Goal: Communication & Community: Answer question/provide support

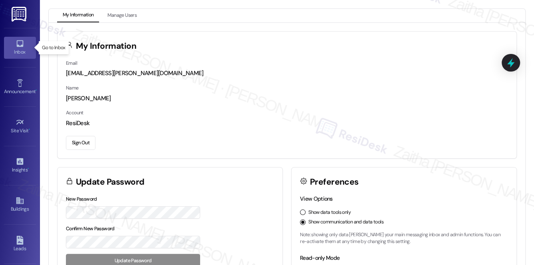
click at [15, 55] on div "Inbox" at bounding box center [20, 52] width 40 height 8
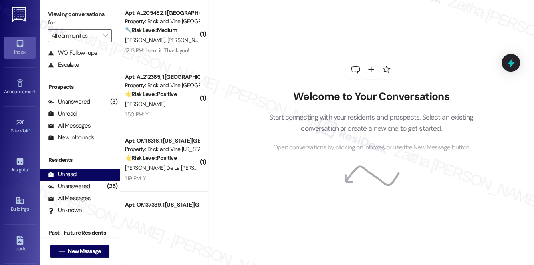
scroll to position [95, 0]
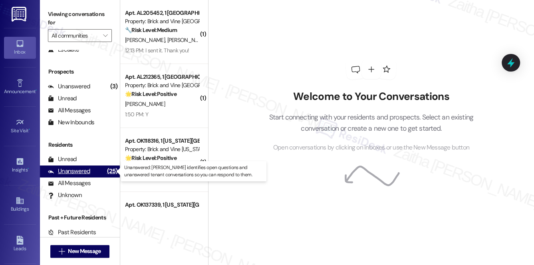
click at [75, 167] on div "Unanswered" at bounding box center [69, 171] width 42 height 8
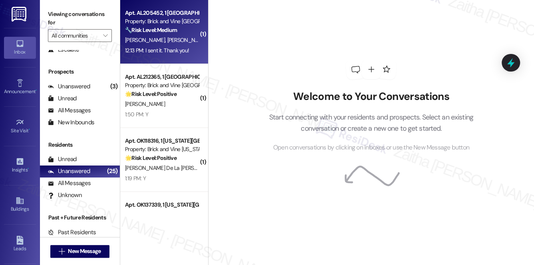
click at [183, 37] on div "[PERSON_NAME] [PERSON_NAME]" at bounding box center [161, 40] width 75 height 10
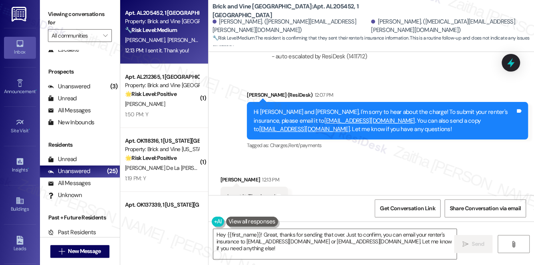
scroll to position [4335, 0]
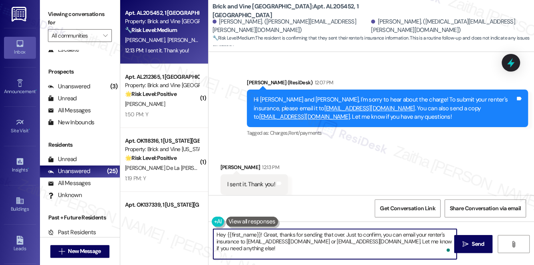
drag, startPoint x: 262, startPoint y: 233, endPoint x: 213, endPoint y: 236, distance: 49.6
click at [213, 236] on textarea "Hey {{first_name}}! Great, thanks for sending that over. Just to confirm, you c…" at bounding box center [335, 244] width 244 height 30
click at [227, 157] on div "Received via SMS [PERSON_NAME] 12:13 PM I sent it. Thank you! Tags and notes Ta…" at bounding box center [253, 184] width 79 height 55
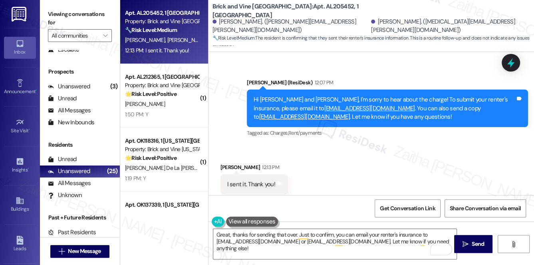
click at [226, 163] on div "[PERSON_NAME] 12:13 PM" at bounding box center [253, 168] width 67 height 11
copy div "[PERSON_NAME]"
click at [294, 234] on textarea "Great, thanks for sending that over. Just to confirm, you can email your renter…" at bounding box center [335, 244] width 244 height 30
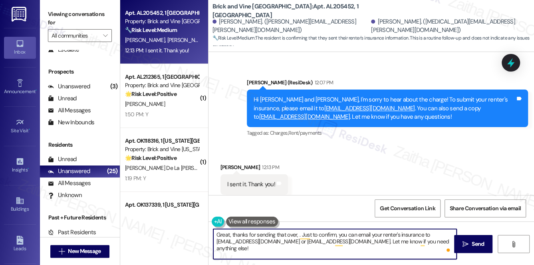
paste textarea "[PERSON_NAME]"
drag, startPoint x: 315, startPoint y: 234, endPoint x: 333, endPoint y: 240, distance: 19.1
click at [333, 240] on textarea "Great, thanks for sending that over, [PERSON_NAME]. Just to confirm, you can em…" at bounding box center [335, 244] width 244 height 30
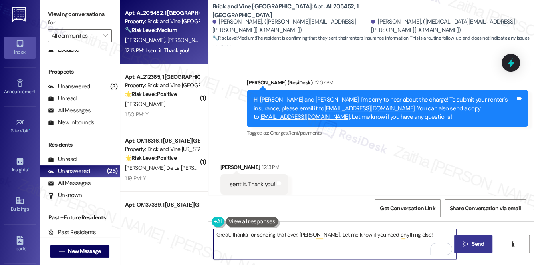
type textarea "Great, thanks for sending that over, [PERSON_NAME].. Let me know if you need an…"
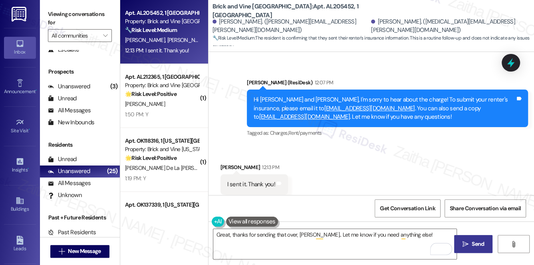
click at [468, 243] on span " Send" at bounding box center [473, 244] width 25 height 8
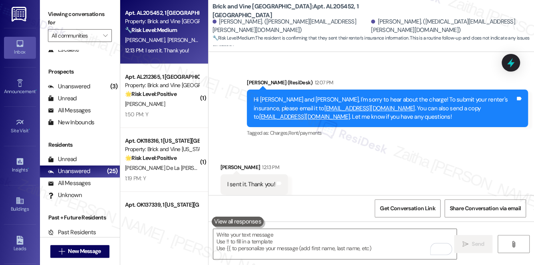
scroll to position [4334, 0]
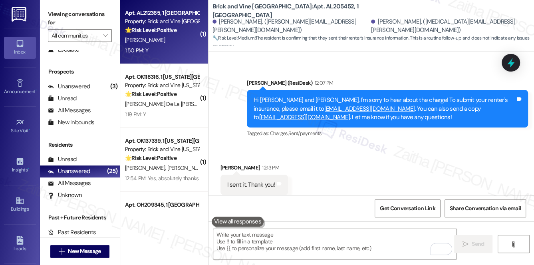
click at [182, 36] on div "[PERSON_NAME]" at bounding box center [161, 40] width 75 height 10
type textarea "Fetching suggested responses. Please feel free to read through the conversation…"
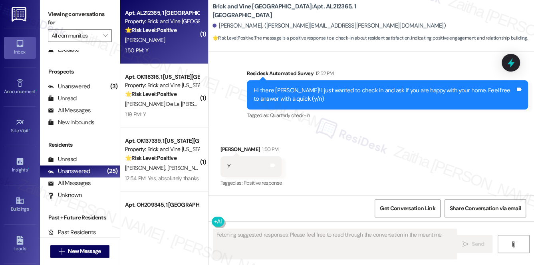
scroll to position [229, 0]
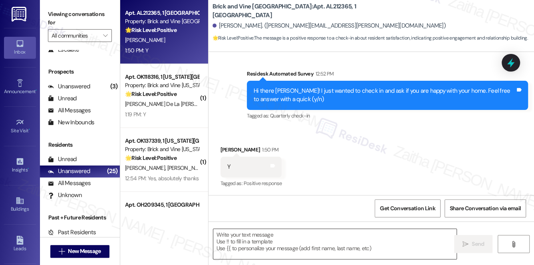
click at [257, 238] on textarea at bounding box center [335, 244] width 244 height 30
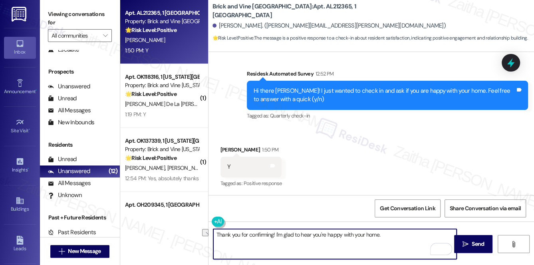
drag, startPoint x: 275, startPoint y: 232, endPoint x: 401, endPoint y: 233, distance: 126.2
click at [400, 233] on textarea "Thank you for confirming! I'm glad to hear you're happy with your home." at bounding box center [335, 244] width 244 height 30
paste textarea "I'm so glad to hear that you're happy with your home. Let us know if there's an…"
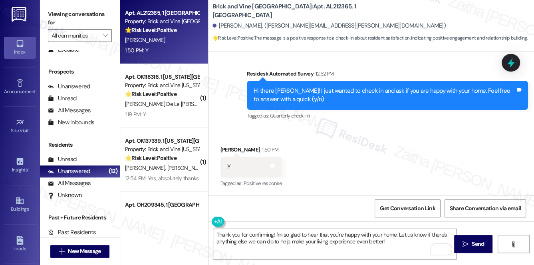
click at [227, 151] on div "[PERSON_NAME] 1:50 PM" at bounding box center [250, 150] width 61 height 11
copy div "[PERSON_NAME]"
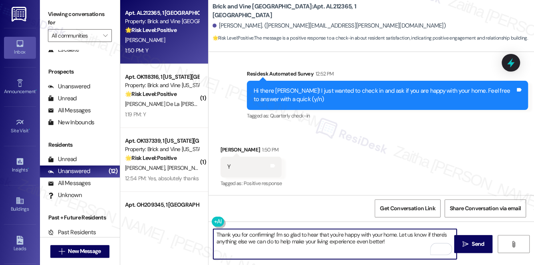
click at [273, 233] on textarea "Thank you for confirming! I'm so glad to hear that you're happy with your home.…" at bounding box center [335, 244] width 244 height 30
drag, startPoint x: 272, startPoint y: 235, endPoint x: 216, endPoint y: 233, distance: 55.9
click at [216, 233] on textarea "Thank you for confirming! I'm so glad to hear that you're happy with your home.…" at bounding box center [335, 244] width 244 height 30
paste textarea "[PERSON_NAME]"
click at [368, 244] on textarea "Great, [PERSON_NAME]! I'm so glad to hear that you're happy with your home. Let…" at bounding box center [335, 244] width 244 height 30
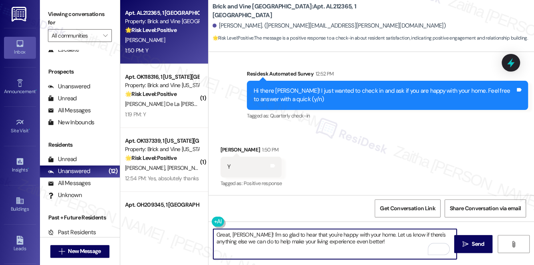
paste textarea "Could I ask a quick favor? If you don’t mind, would you be willing to share you…"
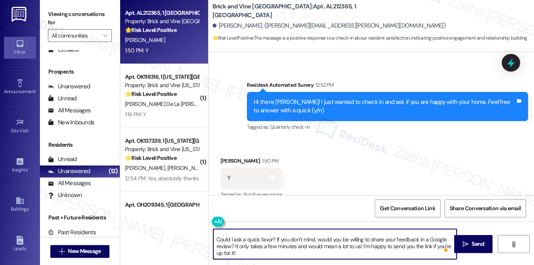
scroll to position [16, 0]
type textarea "Great, [PERSON_NAME]! I'm so glad to hear that you're happy with your home. Let…"
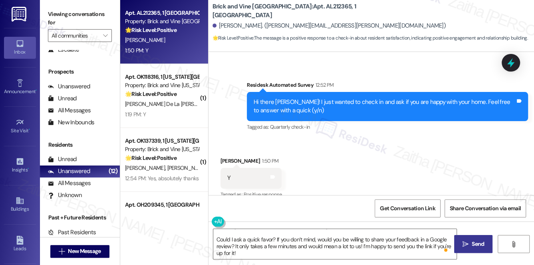
click at [479, 238] on button " Send" at bounding box center [473, 244] width 39 height 18
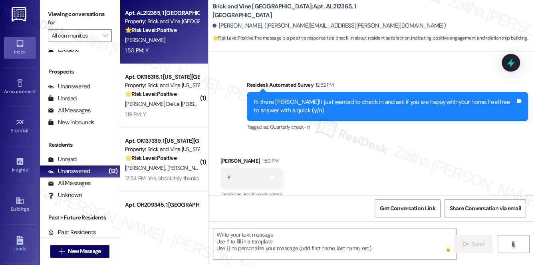
scroll to position [0, 0]
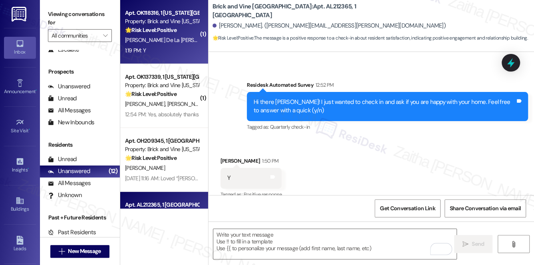
click at [184, 42] on div "[PERSON_NAME] De La [PERSON_NAME]" at bounding box center [161, 40] width 75 height 10
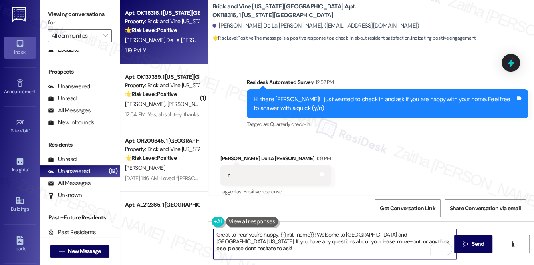
drag, startPoint x: 230, startPoint y: 233, endPoint x: 276, endPoint y: 233, distance: 45.9
click at [276, 233] on textarea "Great to hear you're happy, {{first_name}}! Welcome to [GEOGRAPHIC_DATA] and [G…" at bounding box center [335, 244] width 244 height 30
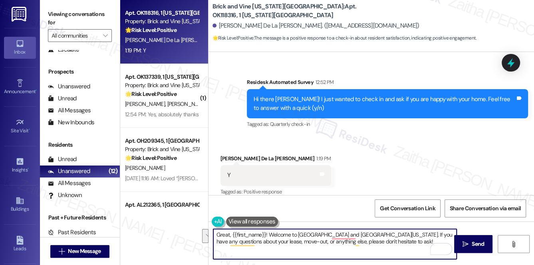
drag, startPoint x: 269, startPoint y: 232, endPoint x: 370, endPoint y: 243, distance: 101.5
click at [370, 243] on textarea "Great, {{first_name}}! Welcome to [GEOGRAPHIC_DATA] and [GEOGRAPHIC_DATA][US_ST…" at bounding box center [335, 244] width 244 height 30
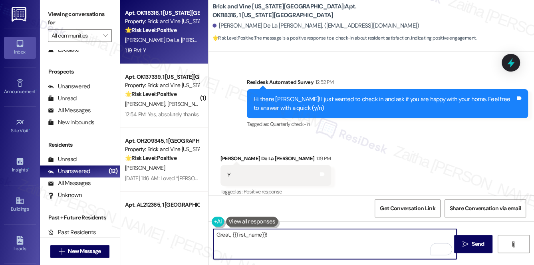
paste textarea "I'm so glad to hear that you're happy with your home. Let us know if there's an…"
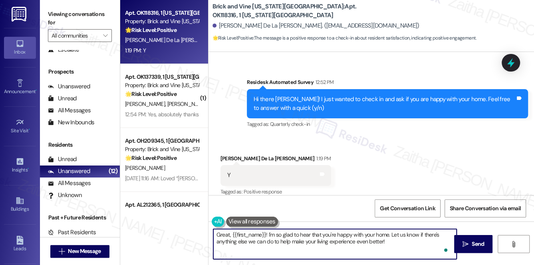
paste textarea "Could I ask a quick favor? If you don’t mind, would you be willing to share you…"
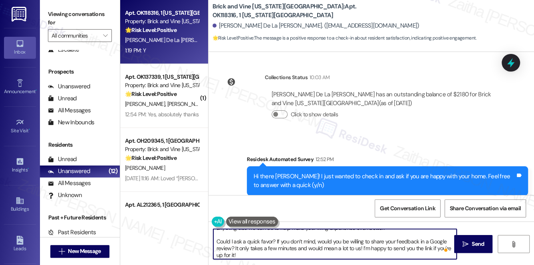
scroll to position [1166, 0]
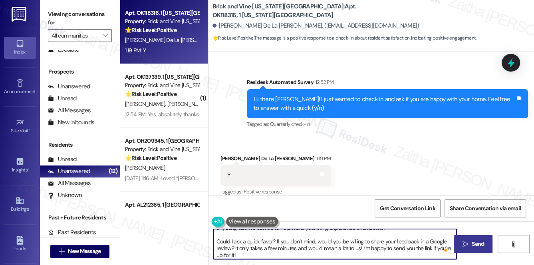
type textarea "Great, {{first_name}}! I'm so glad to hear that you're happy with your home. Le…"
click at [479, 248] on button " Send" at bounding box center [473, 244] width 39 height 18
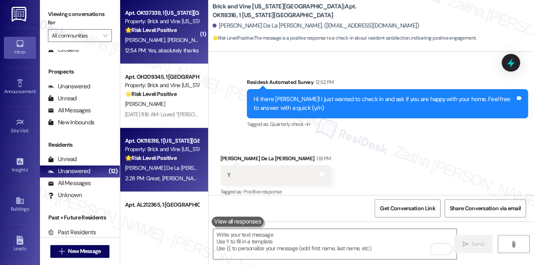
click at [183, 57] on div "Apt. OK137339, 1 [US_STATE] City Market Property: Brick and Vine [US_STATE][GEO…" at bounding box center [164, 32] width 88 height 64
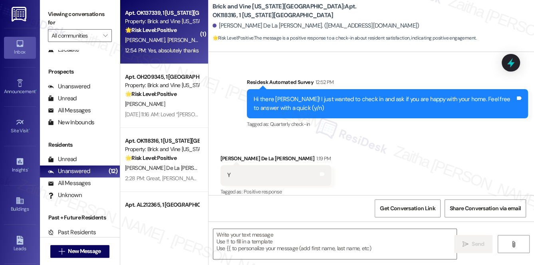
type textarea "Fetching suggested responses. Please feel free to read through the conversation…"
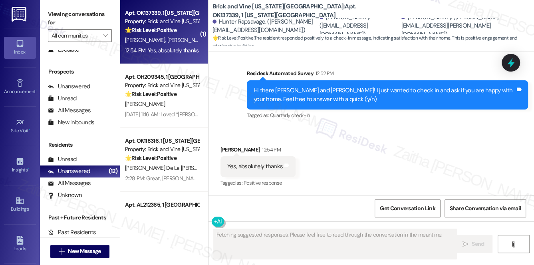
scroll to position [737, 0]
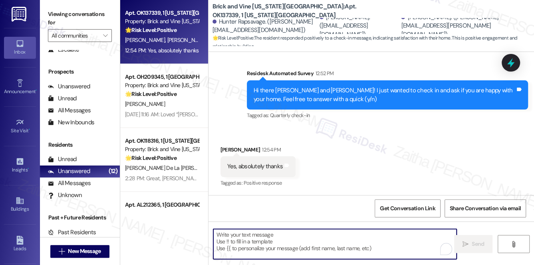
click at [257, 236] on textarea "To enrich screen reader interactions, please activate Accessibility in Grammarl…" at bounding box center [335, 244] width 244 height 30
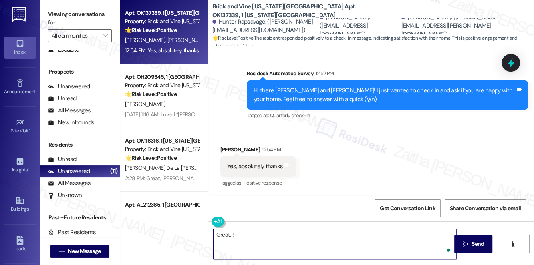
paste textarea "Could I ask a quick favor? If you don’t mind, would you be willing to share you…"
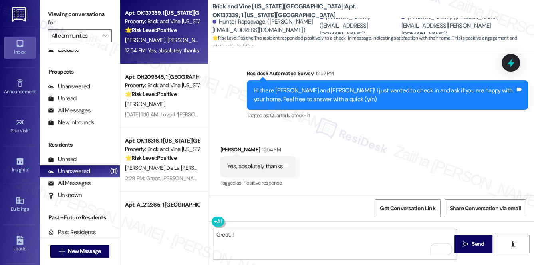
click at [226, 149] on div "[PERSON_NAME] 12:54 PM" at bounding box center [257, 150] width 75 height 11
copy div "[PERSON_NAME]"
click at [231, 236] on textarea "Great, !" at bounding box center [335, 244] width 244 height 30
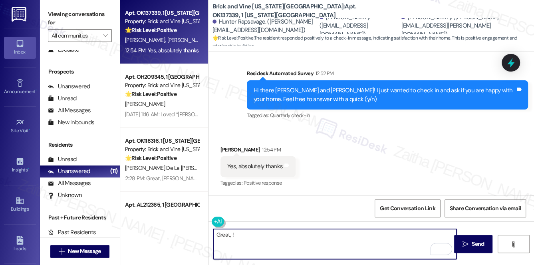
paste textarea "[PERSON_NAME]"
click at [294, 230] on textarea "Great, [PERSON_NAME]!" at bounding box center [335, 244] width 244 height 30
click at [280, 238] on textarea "Great, [PERSON_NAME]!" at bounding box center [335, 244] width 244 height 30
paste textarea "I'm so glad to hear that you're happy with your home. Let us know if there's an…"
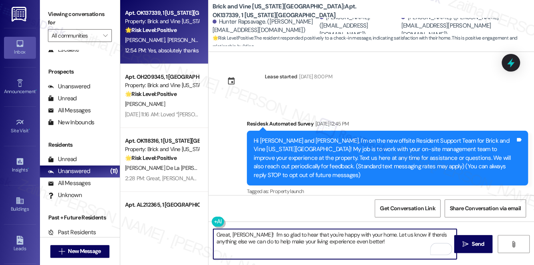
scroll to position [0, 0]
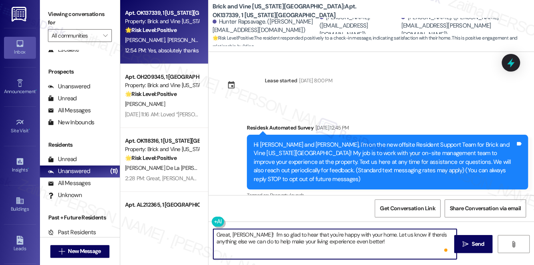
paste textarea "Could I ask a quick favor? If you don’t mind, would you be willing to share you…"
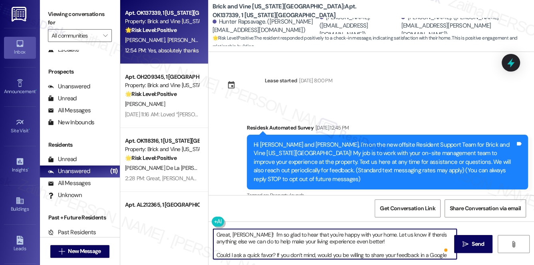
scroll to position [14, 0]
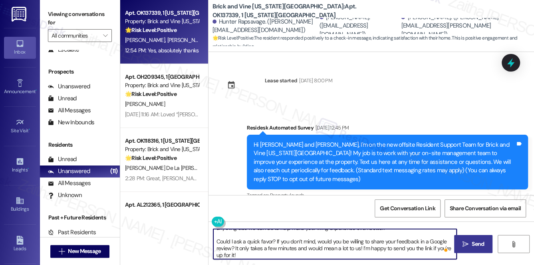
type textarea "Great, [PERSON_NAME]! I'm so glad to hear that you're happy with your home. Let…"
drag, startPoint x: 484, startPoint y: 245, endPoint x: 471, endPoint y: 240, distance: 13.9
click at [484, 245] on span "Send" at bounding box center [478, 244] width 16 height 8
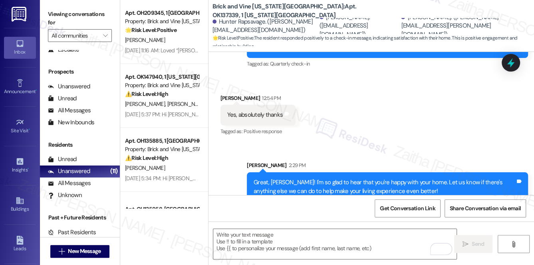
scroll to position [836, 0]
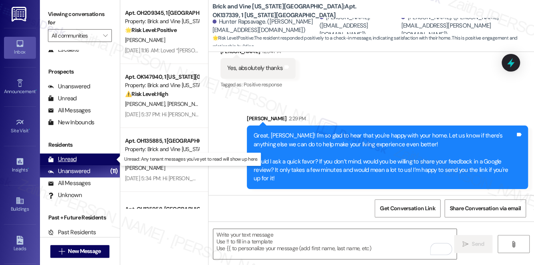
click at [69, 159] on div "Unread" at bounding box center [62, 159] width 29 height 8
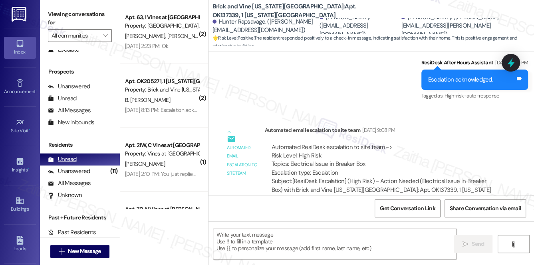
type textarea "Fetching suggested responses. Please feel free to read through the conversation…"
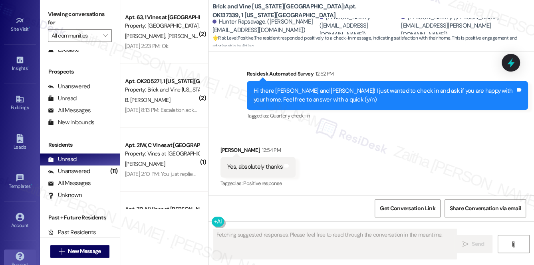
scroll to position [113, 0]
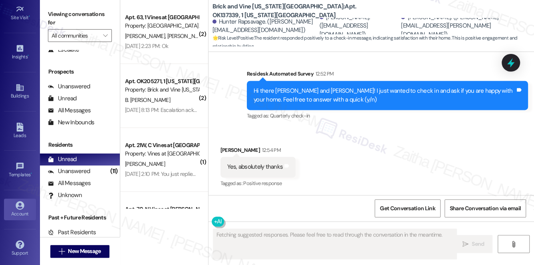
click at [21, 210] on div "Account" at bounding box center [20, 214] width 40 height 8
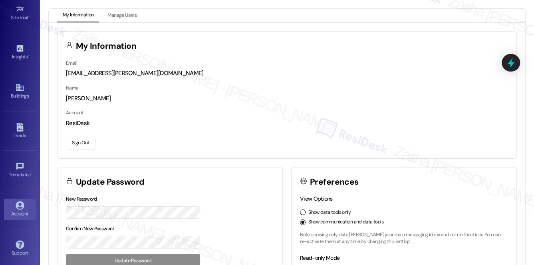
click at [86, 139] on button "Sign Out" at bounding box center [81, 143] width 30 height 14
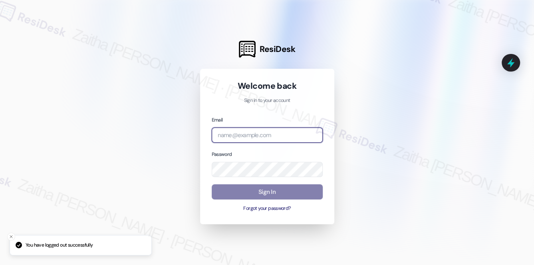
click at [259, 137] on input "email" at bounding box center [267, 135] width 111 height 16
type input "[EMAIL_ADDRESS][PERSON_NAME][DOMAIN_NAME]"
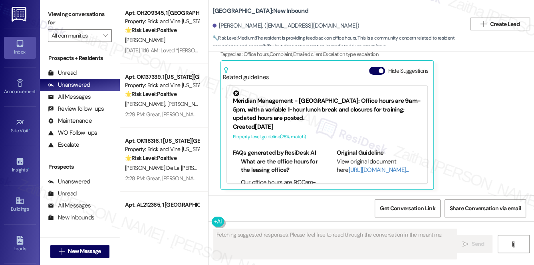
scroll to position [600, 0]
click at [371, 73] on button "Hide Suggestions" at bounding box center [377, 70] width 16 height 8
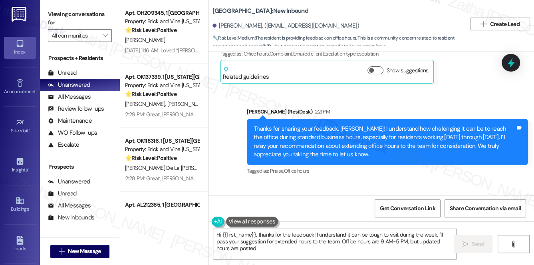
type textarea "Hi {{first_name}}, thanks for the feedback! I understand it can be tough to vis…"
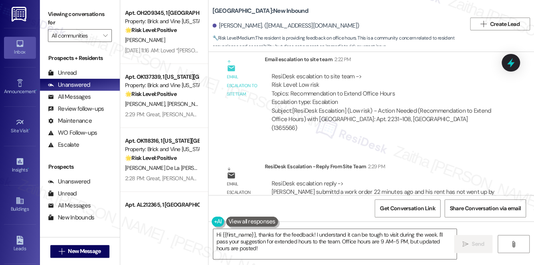
scroll to position [768, 0]
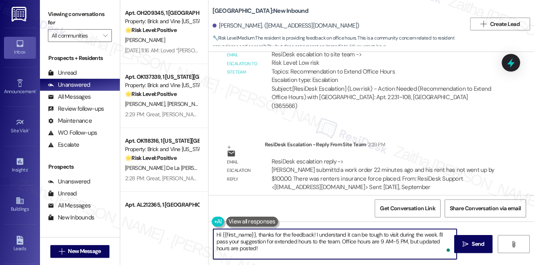
drag, startPoint x: 216, startPoint y: 236, endPoint x: 249, endPoint y: 255, distance: 38.3
click at [249, 255] on textarea "Hi {{first_name}}, thanks for the feedback! I understand it can be tough to vis…" at bounding box center [335, 244] width 244 height 30
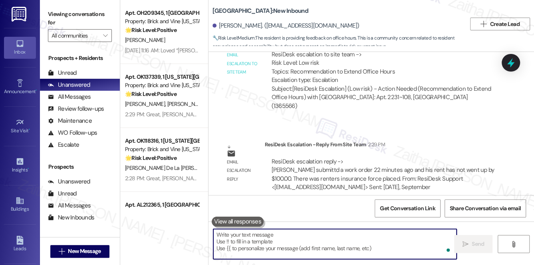
paste textarea "I wanted to update you regarding your concerns. A work order has been submitted…"
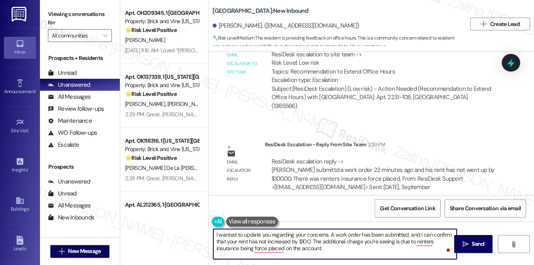
click at [331, 234] on textarea "I wanted to update you regarding your concerns. A work order has been submitted…" at bounding box center [335, 244] width 244 height 30
click at [329, 233] on textarea "I wanted to update you regarding your concerns. A work order has been submitted…" at bounding box center [335, 244] width 244 height 30
drag, startPoint x: 252, startPoint y: 241, endPoint x: 294, endPoint y: 243, distance: 41.6
click at [294, 243] on textarea "I wanted to update you regarding your concerns. The team confirmed that a work …" at bounding box center [335, 244] width 244 height 30
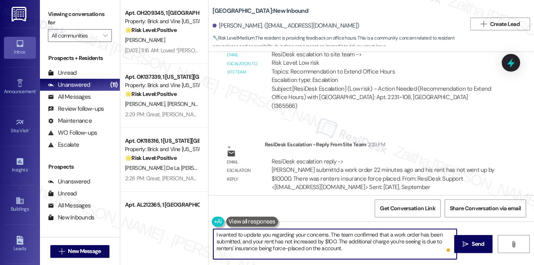
click at [357, 247] on textarea "I wanted to update you regarding your concerns. The team confirmed that a work …" at bounding box center [335, 244] width 244 height 30
type textarea "I wanted to update you regarding your concerns. The team confirmed that a work …"
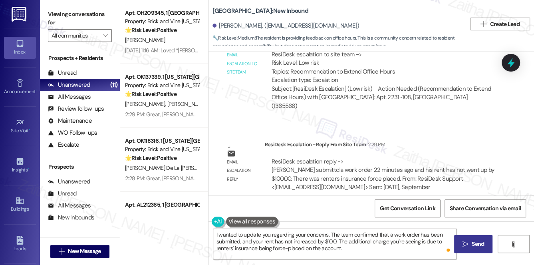
click at [475, 247] on span "Send" at bounding box center [477, 244] width 12 height 8
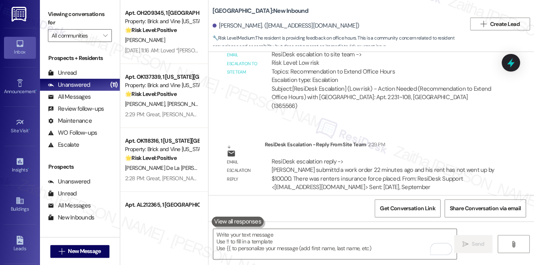
scroll to position [732, 0]
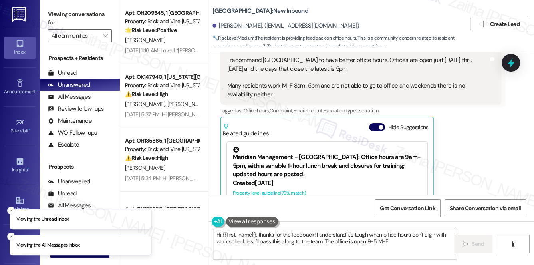
type textarea "Hi {{first_name}}, thanks for the feedback! I understand it's tough when office…"
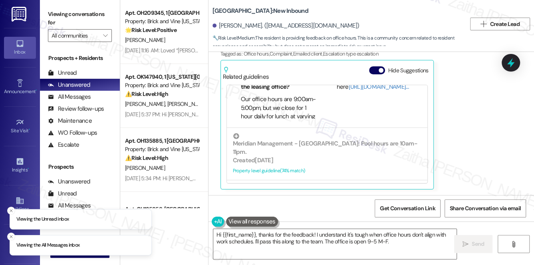
scroll to position [72, 0]
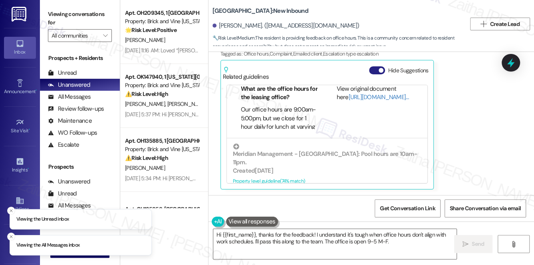
click at [374, 68] on button "Hide Suggestions" at bounding box center [377, 70] width 16 height 8
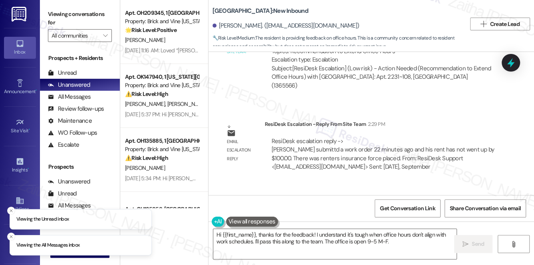
scroll to position [852, 0]
